Goal: Task Accomplishment & Management: Manage account settings

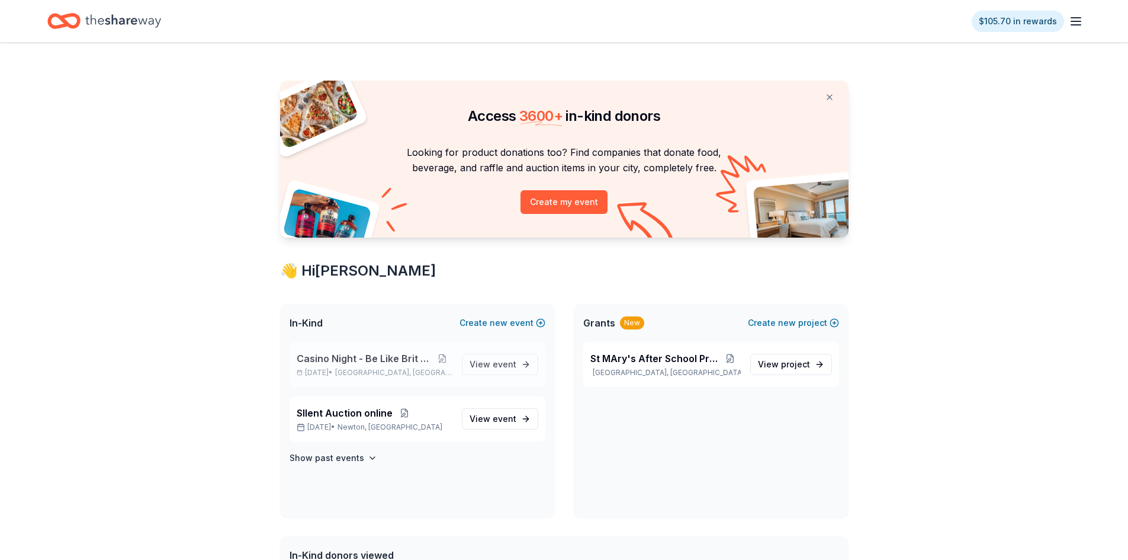
drag, startPoint x: 352, startPoint y: 355, endPoint x: 364, endPoint y: 352, distance: 12.2
click at [352, 355] on span "Casino Night - Be Like Brit 15 Years" at bounding box center [365, 358] width 136 height 14
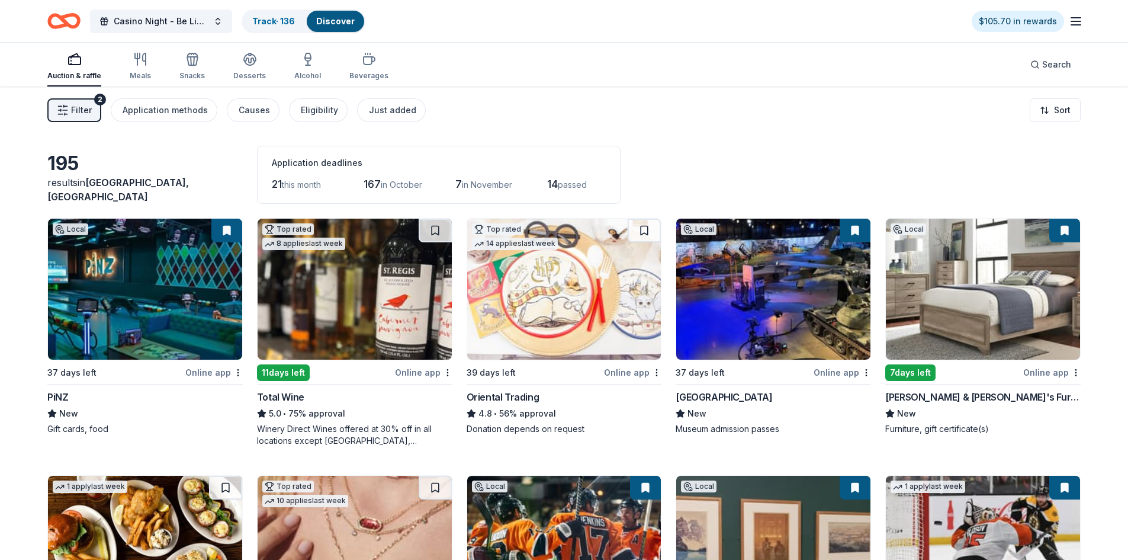
click at [70, 66] on icon "button" at bounding box center [75, 59] width 14 height 14
click at [258, 24] on link "Track · 136" at bounding box center [273, 21] width 43 height 10
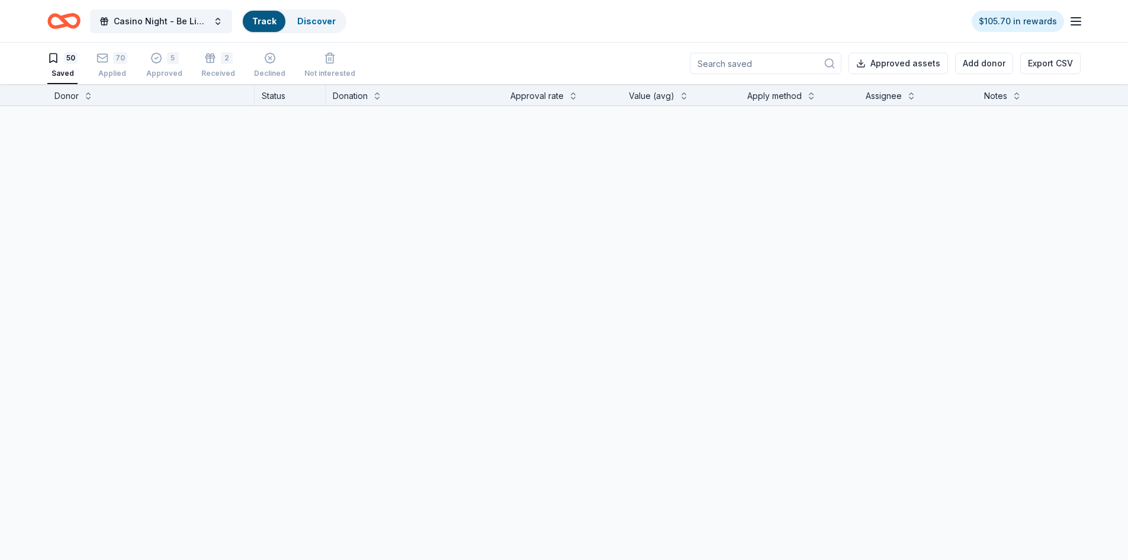
scroll to position [1, 0]
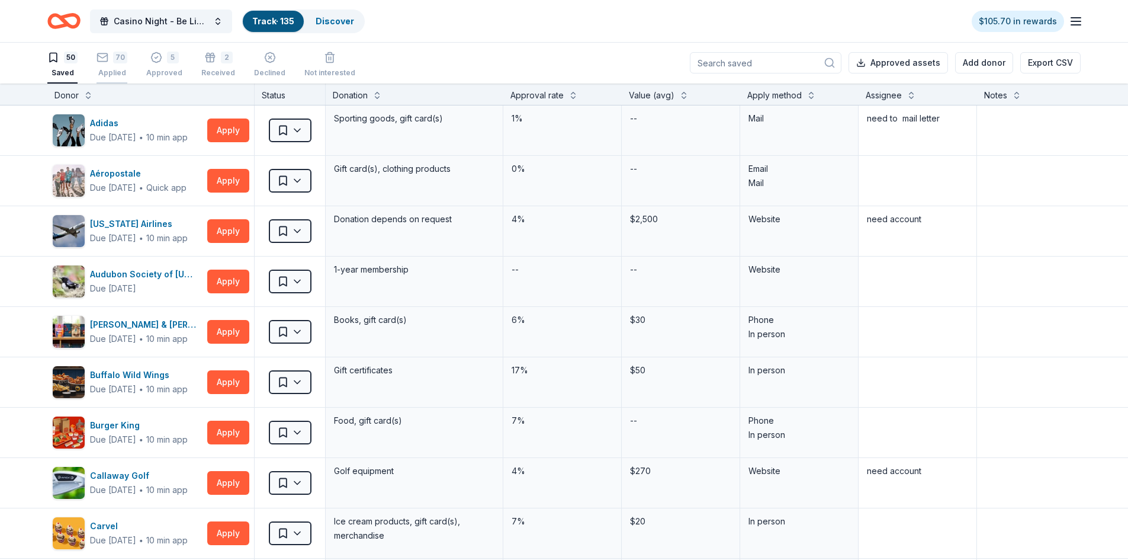
click at [114, 60] on div "70" at bounding box center [120, 58] width 14 height 12
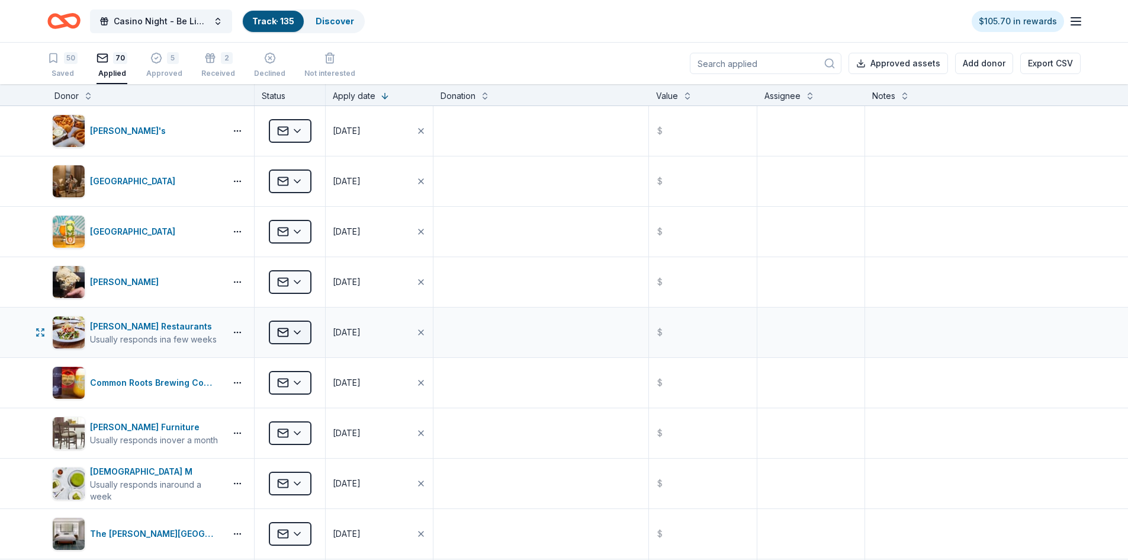
click at [300, 330] on html "Casino Night - Be Like Brit 15 Years Track · 135 Discover $105.70 in rewards 50…" at bounding box center [564, 280] width 1128 height 560
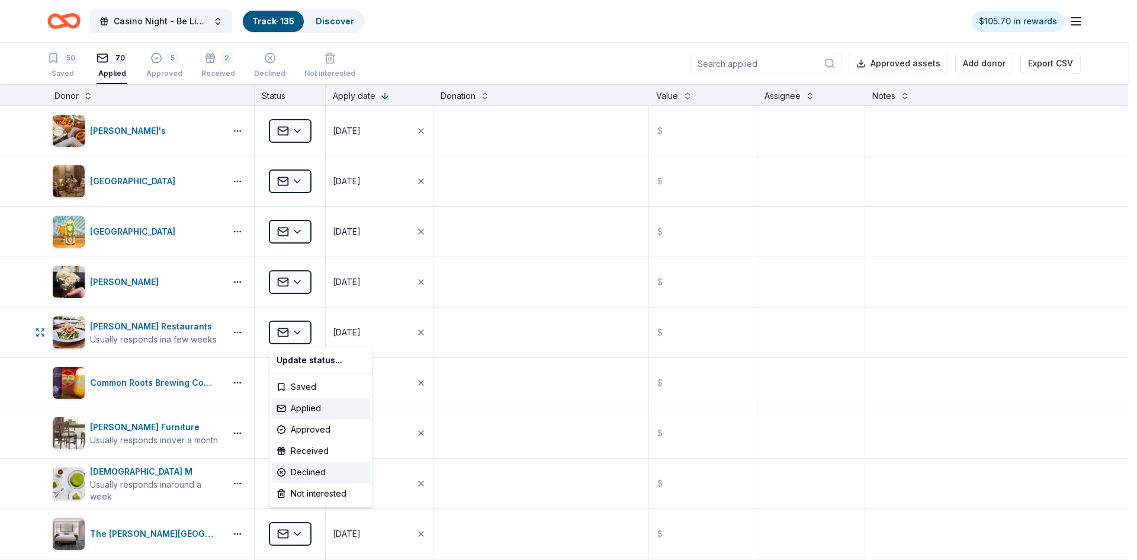
click at [313, 473] on div "Declined" at bounding box center [321, 471] width 98 height 21
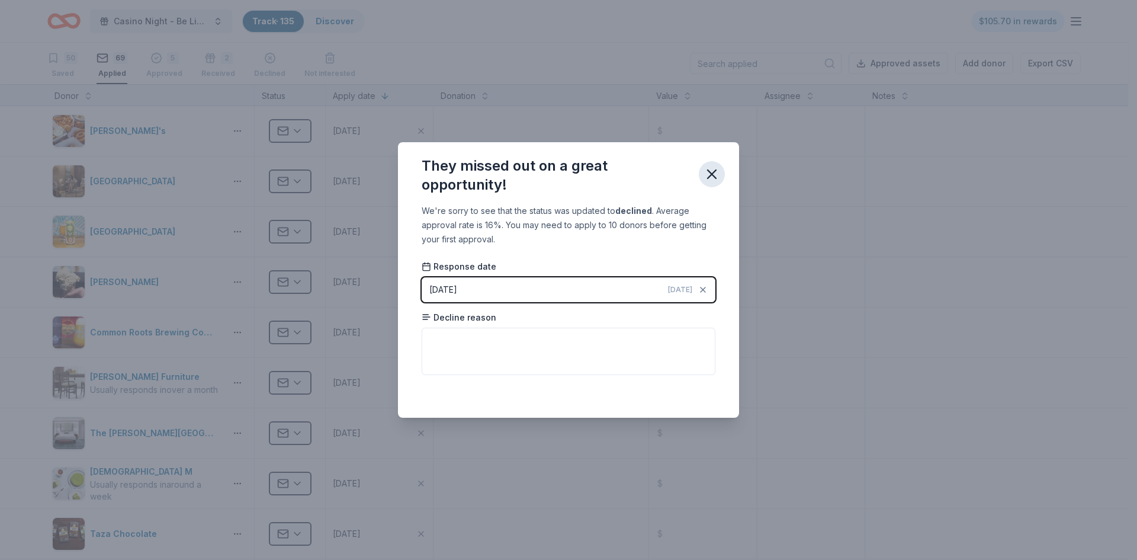
click at [709, 179] on icon "button" at bounding box center [711, 174] width 17 height 17
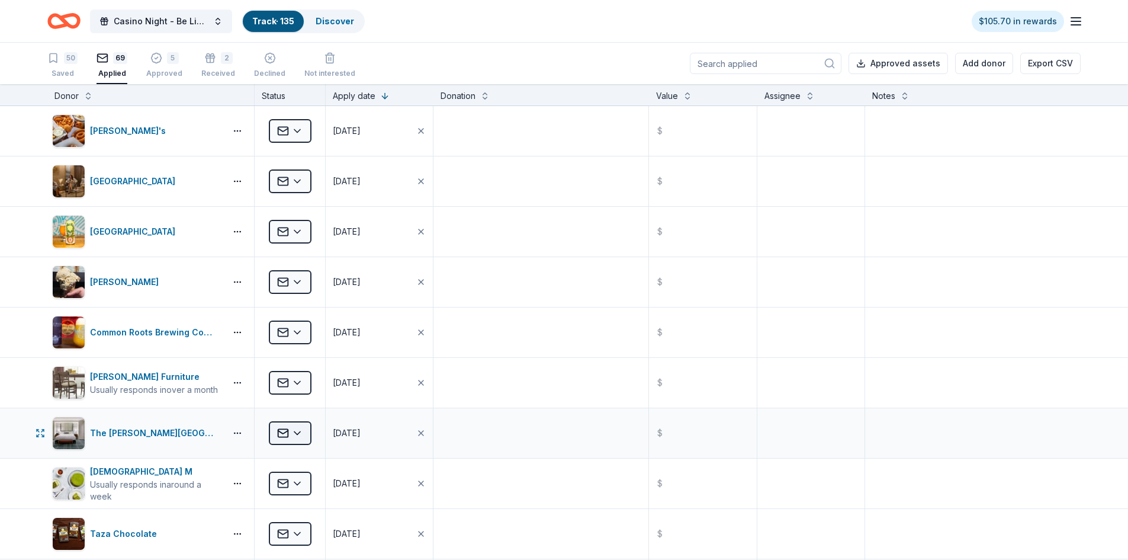
click at [300, 430] on html "Casino Night - Be Like Brit 15 Years Track · 135 Discover $105.70 in rewards 50…" at bounding box center [564, 280] width 1128 height 560
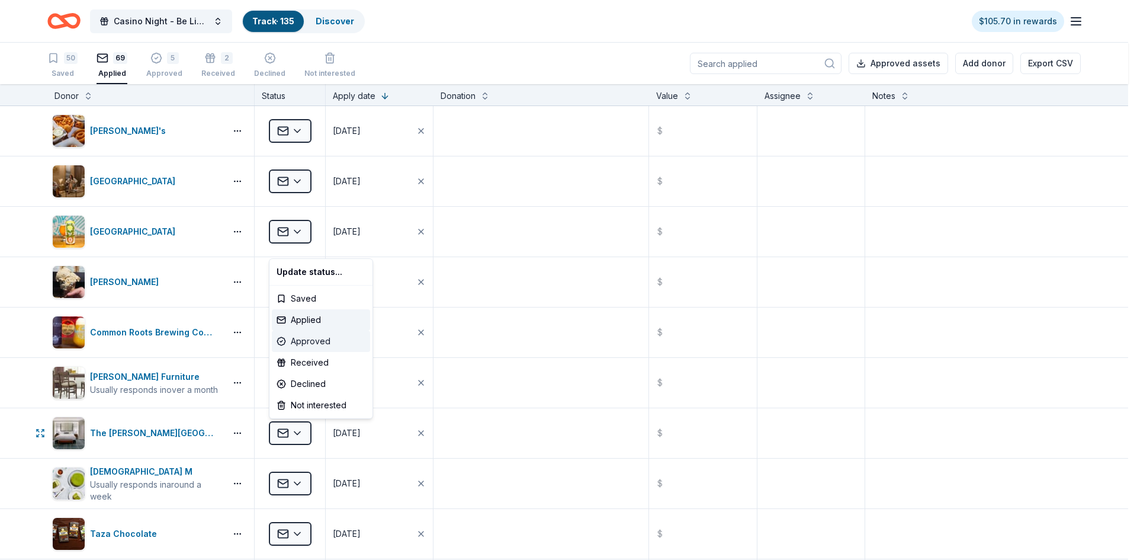
click at [306, 339] on div "Approved" at bounding box center [321, 340] width 98 height 21
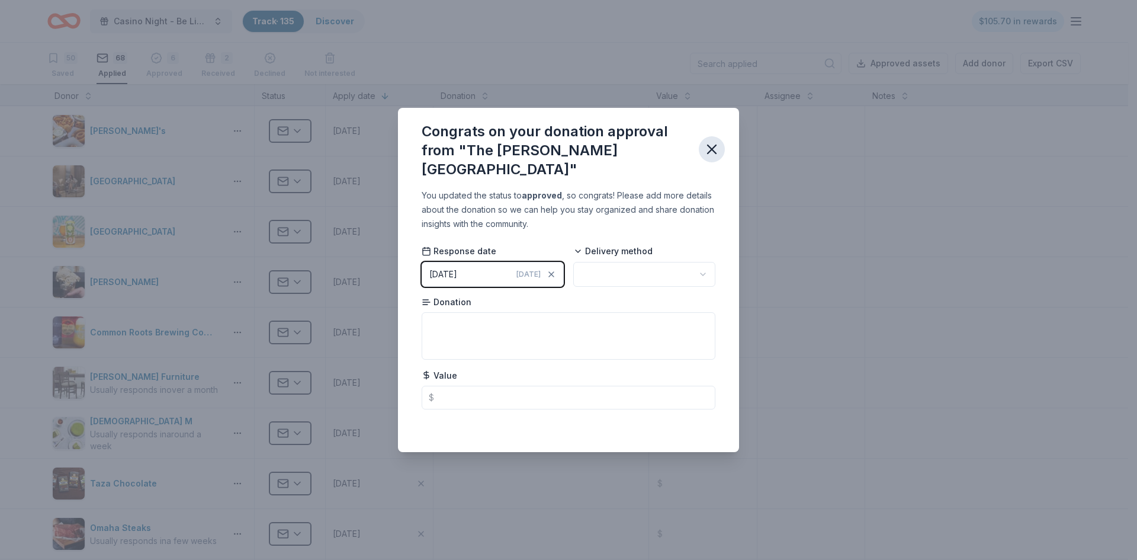
click at [711, 149] on icon "button" at bounding box center [712, 149] width 8 height 8
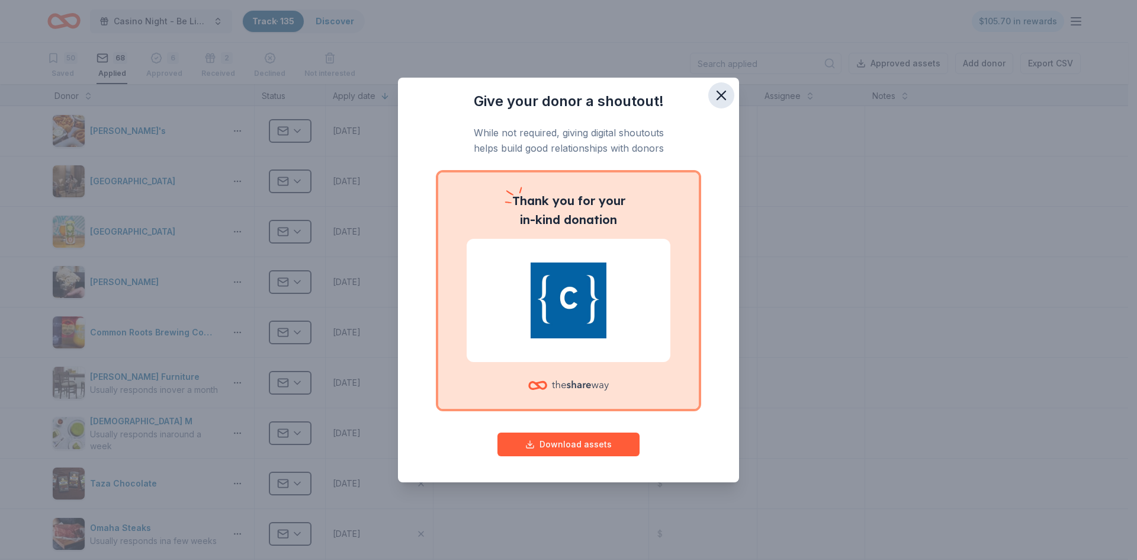
click at [718, 97] on icon "button" at bounding box center [721, 95] width 17 height 17
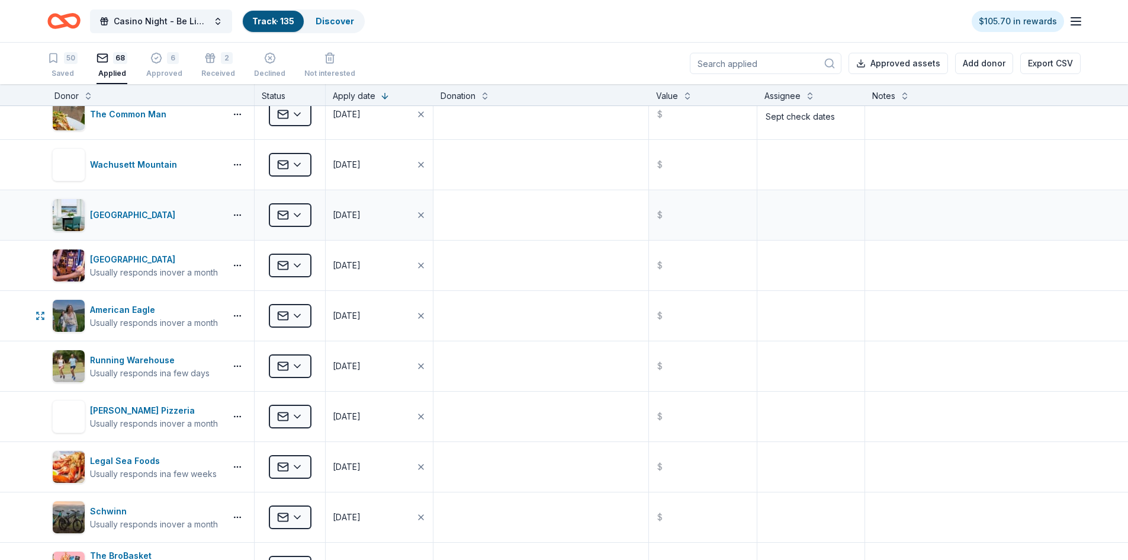
scroll to position [2605, 0]
